Goal: Communication & Community: Answer question/provide support

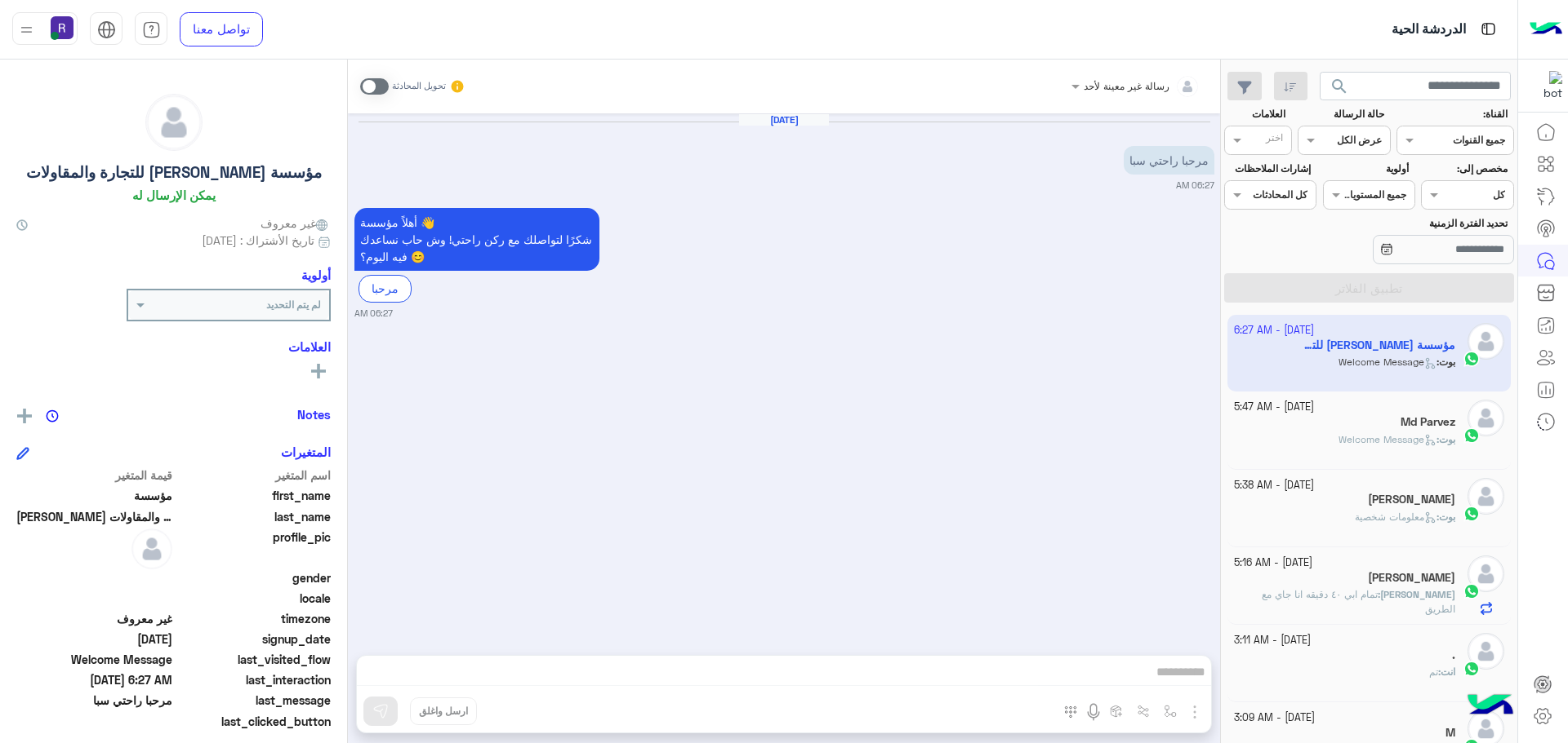
click at [1354, 423] on div "Md Parvez" at bounding box center [1344, 424] width 222 height 17
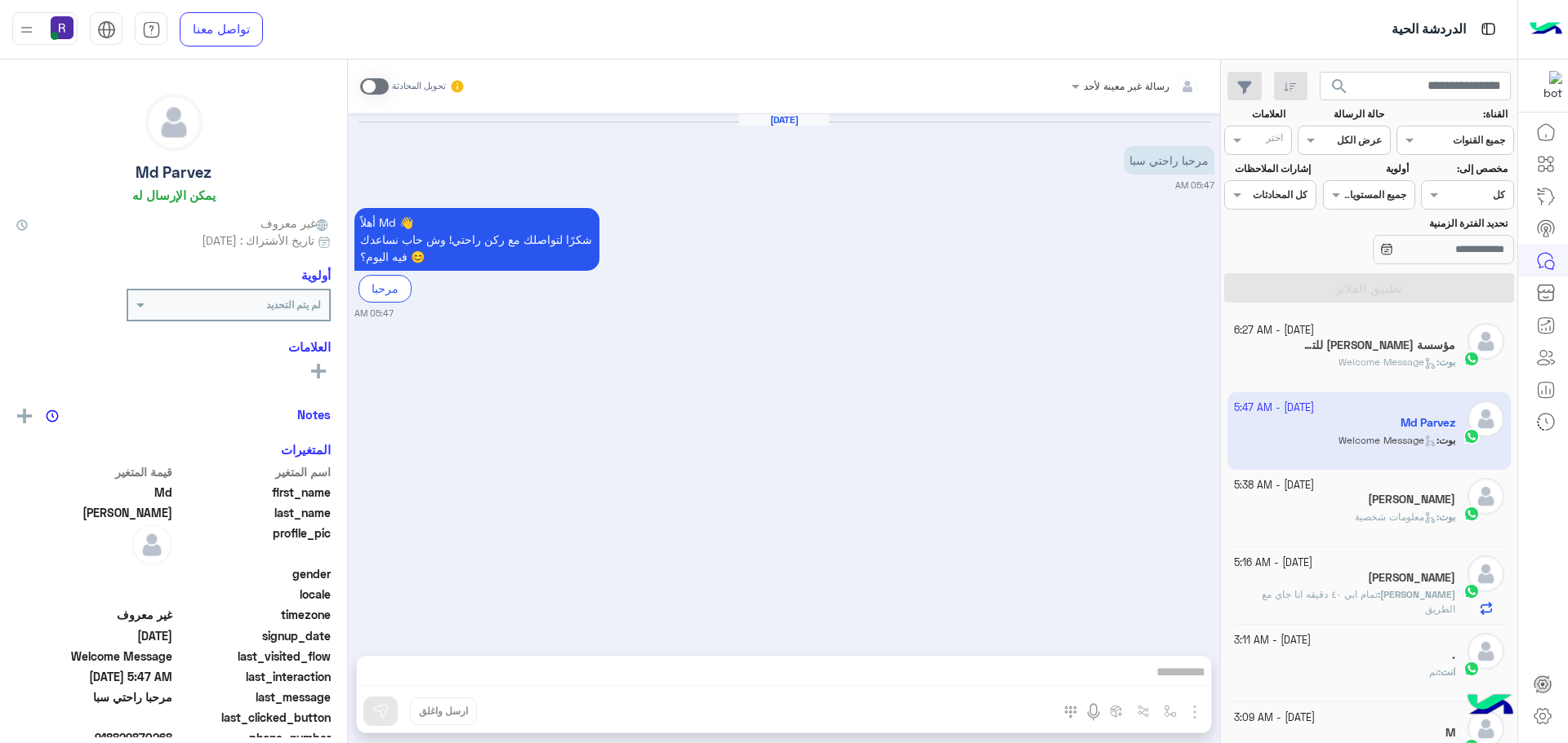
click at [1359, 479] on div "[DATE] - 5:38 AM" at bounding box center [1344, 486] width 222 height 15
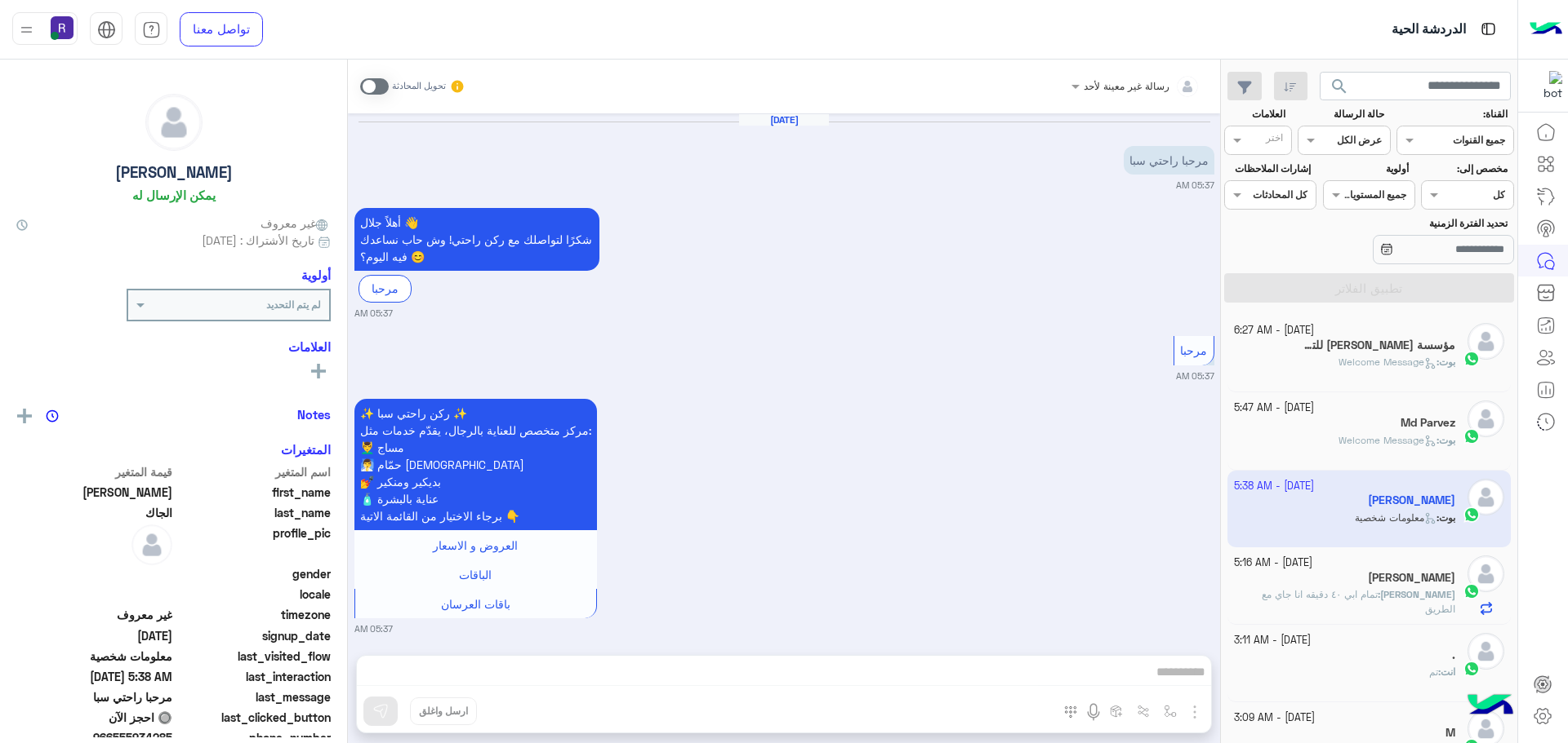
scroll to position [633, 0]
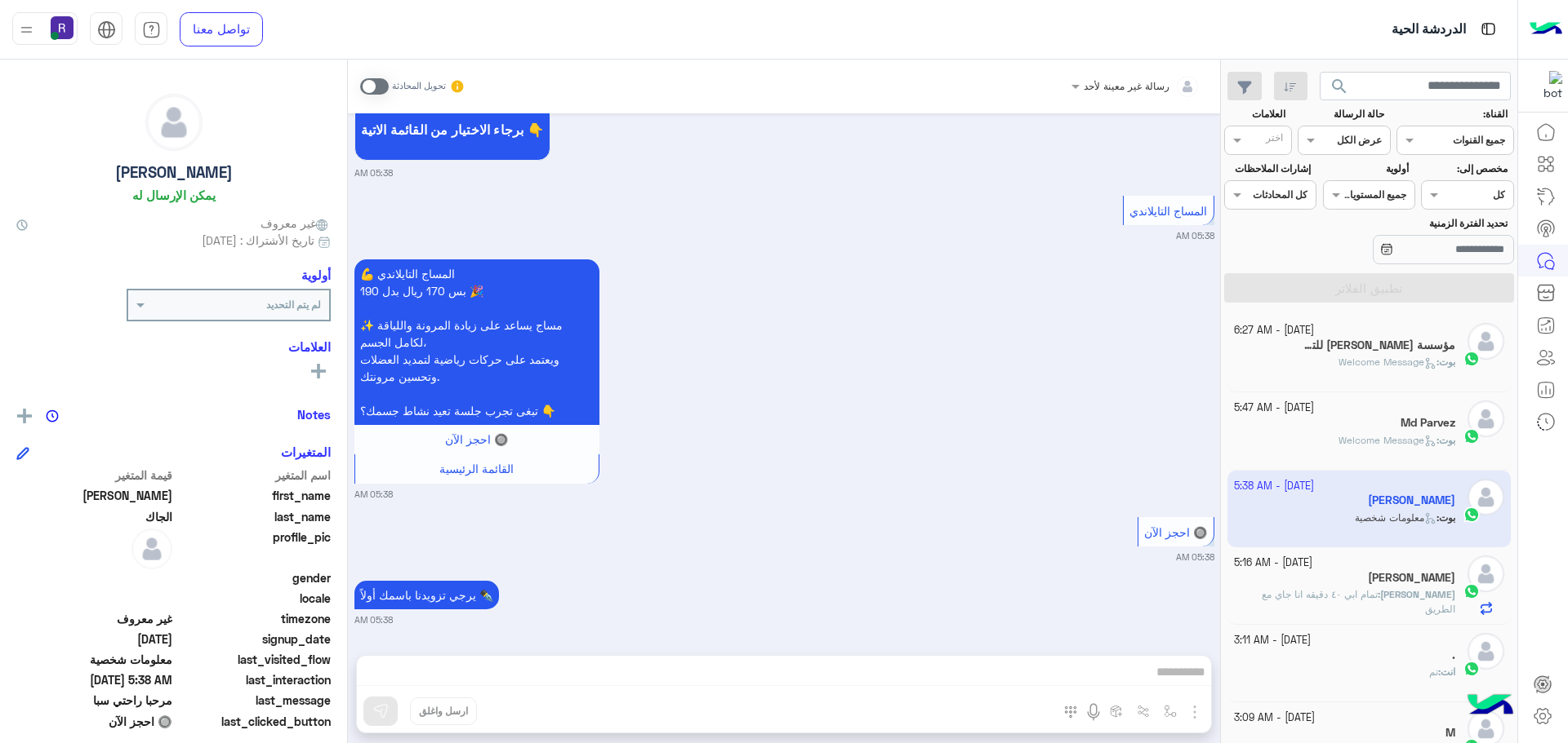
click at [1351, 383] on div "بوت : Welcome Message" at bounding box center [1344, 370] width 222 height 29
